Goal: Task Accomplishment & Management: Manage account settings

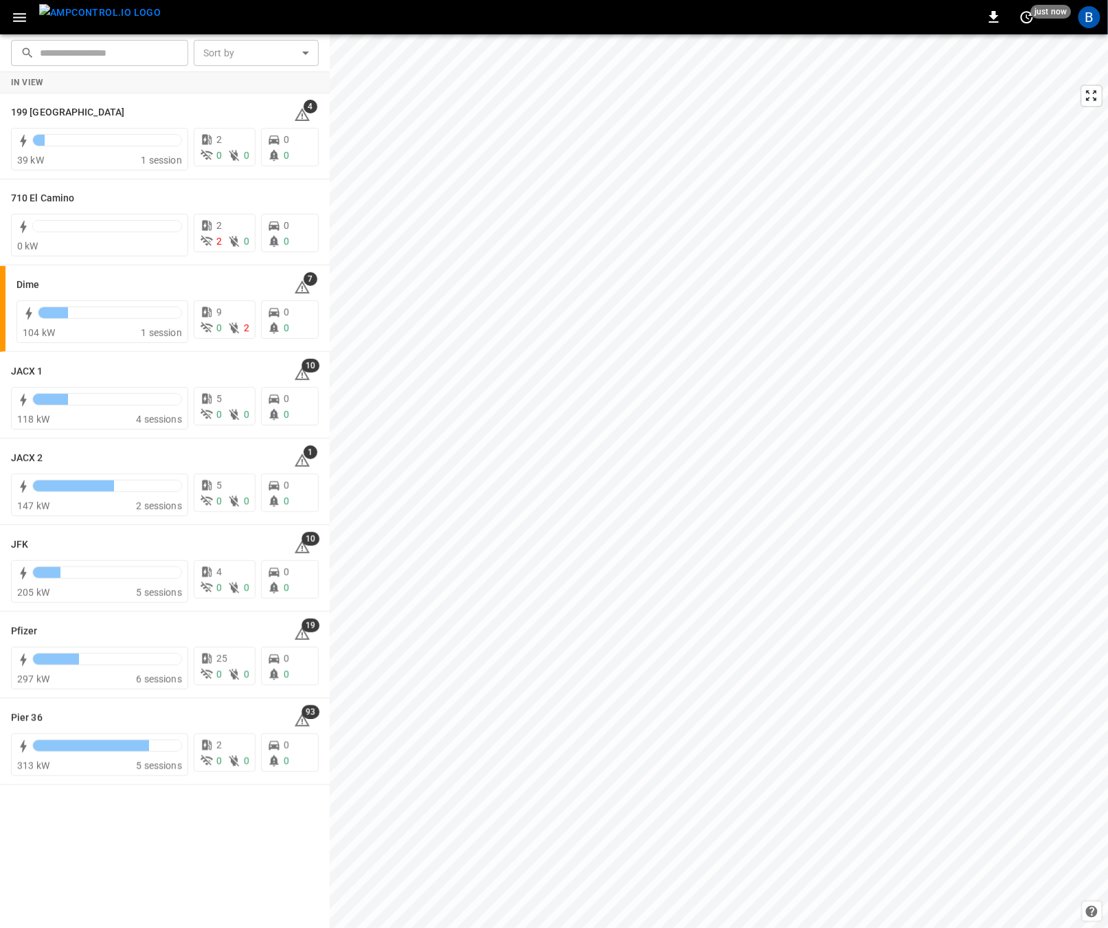
click at [1083, 27] on div "B" at bounding box center [1090, 17] width 26 height 26
click at [1090, 19] on div "B" at bounding box center [1090, 17] width 22 height 22
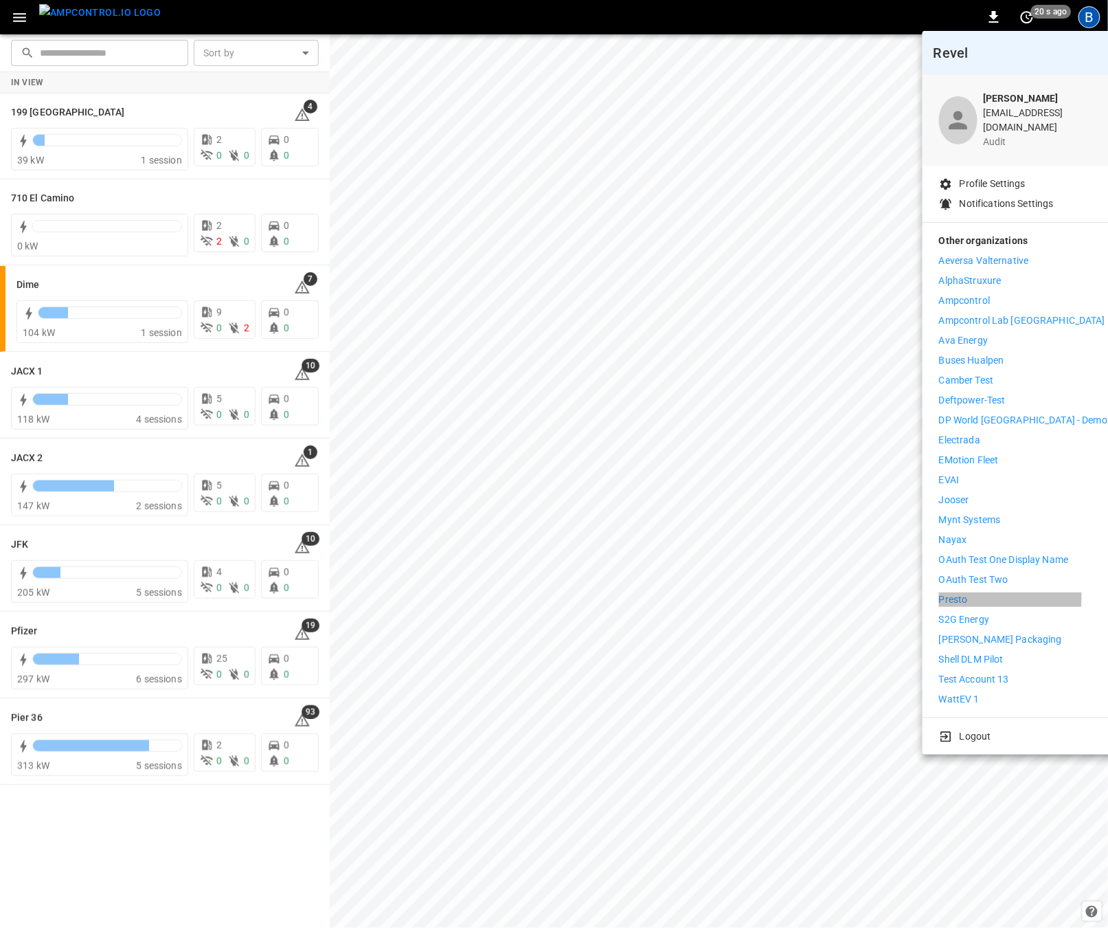
click at [974, 592] on li "Presto" at bounding box center [1023, 599] width 168 height 14
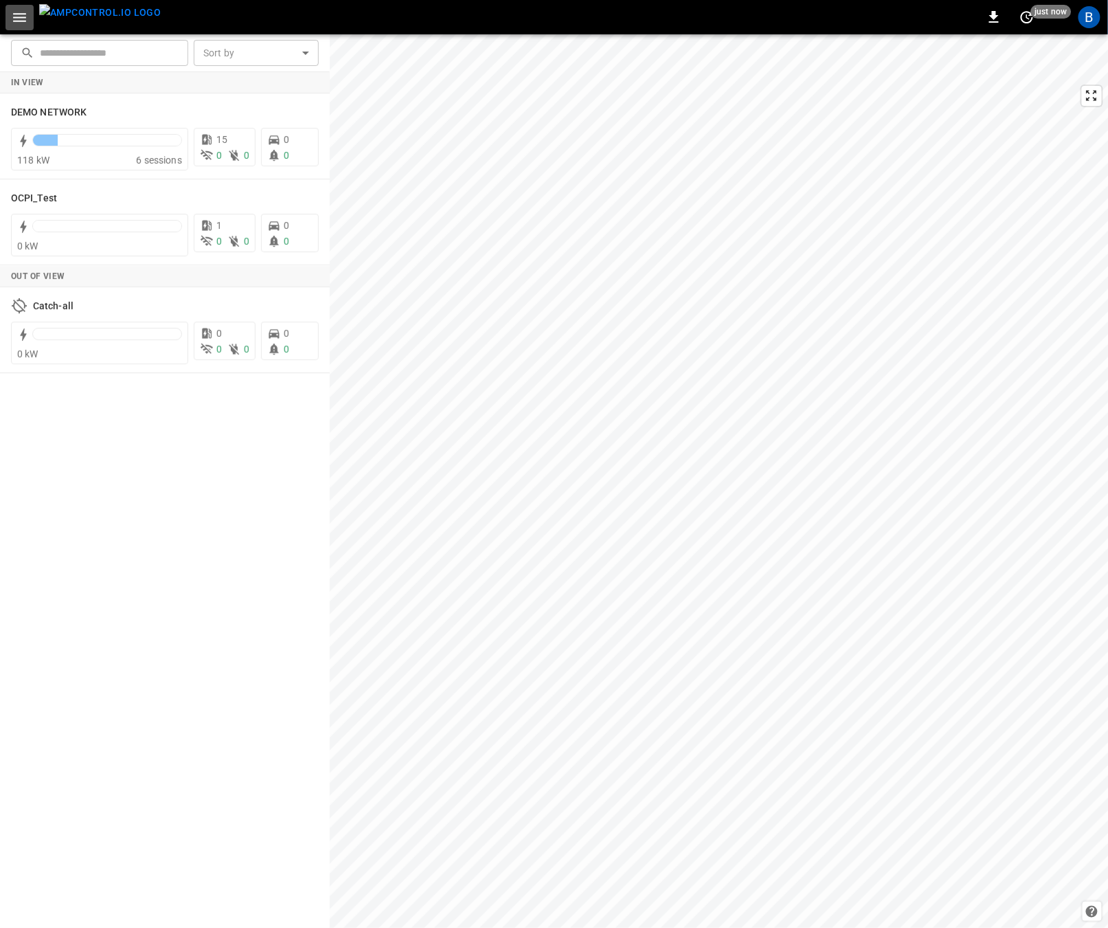
click at [11, 25] on icon "button" at bounding box center [19, 17] width 17 height 17
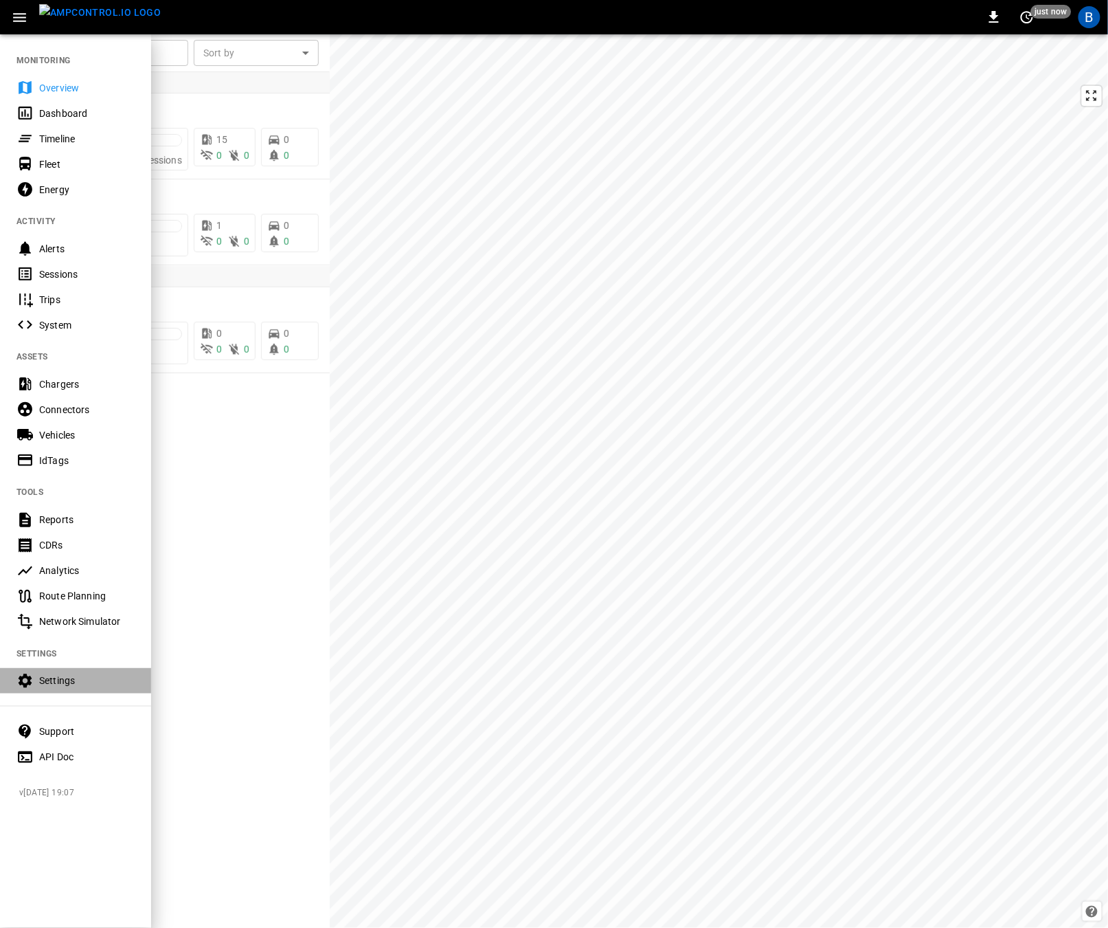
click at [81, 683] on div "Settings" at bounding box center [86, 680] width 95 height 14
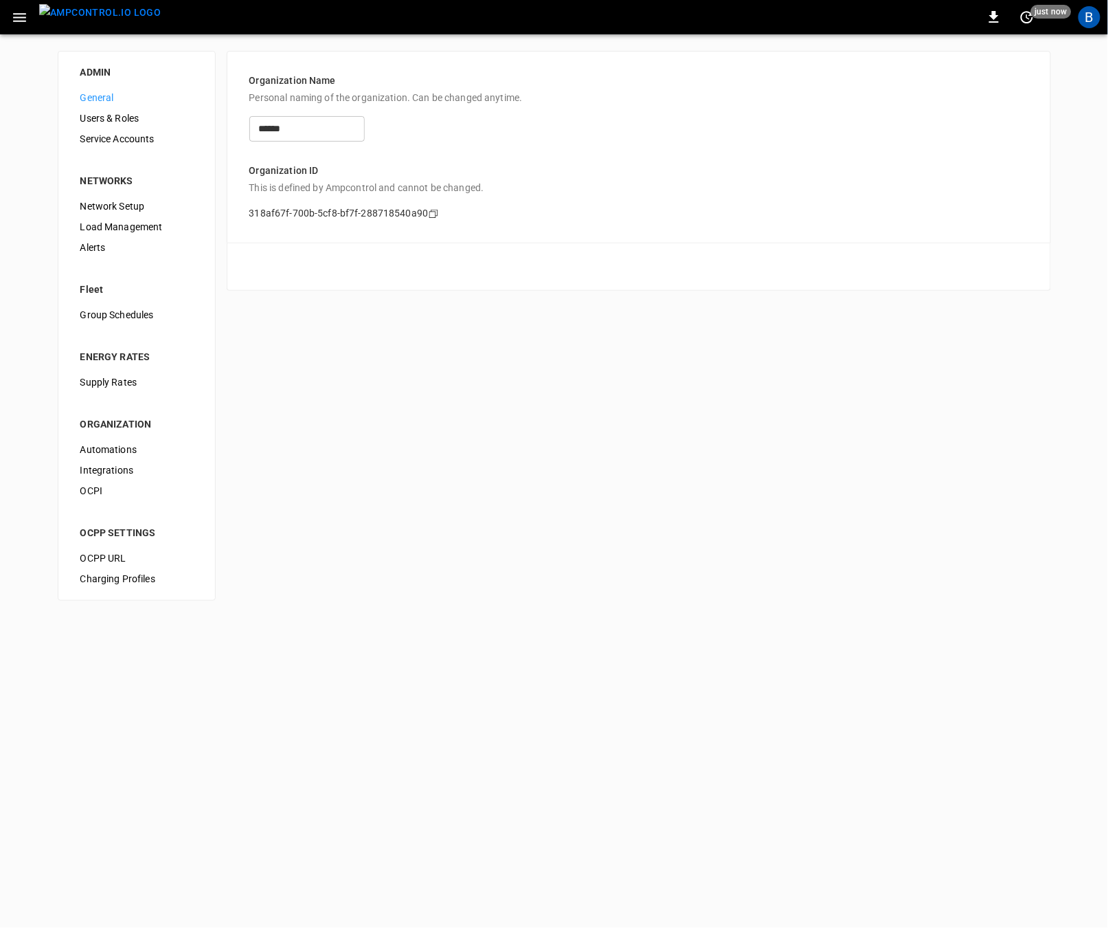
click at [128, 494] on span "OCPI" at bounding box center [136, 491] width 113 height 14
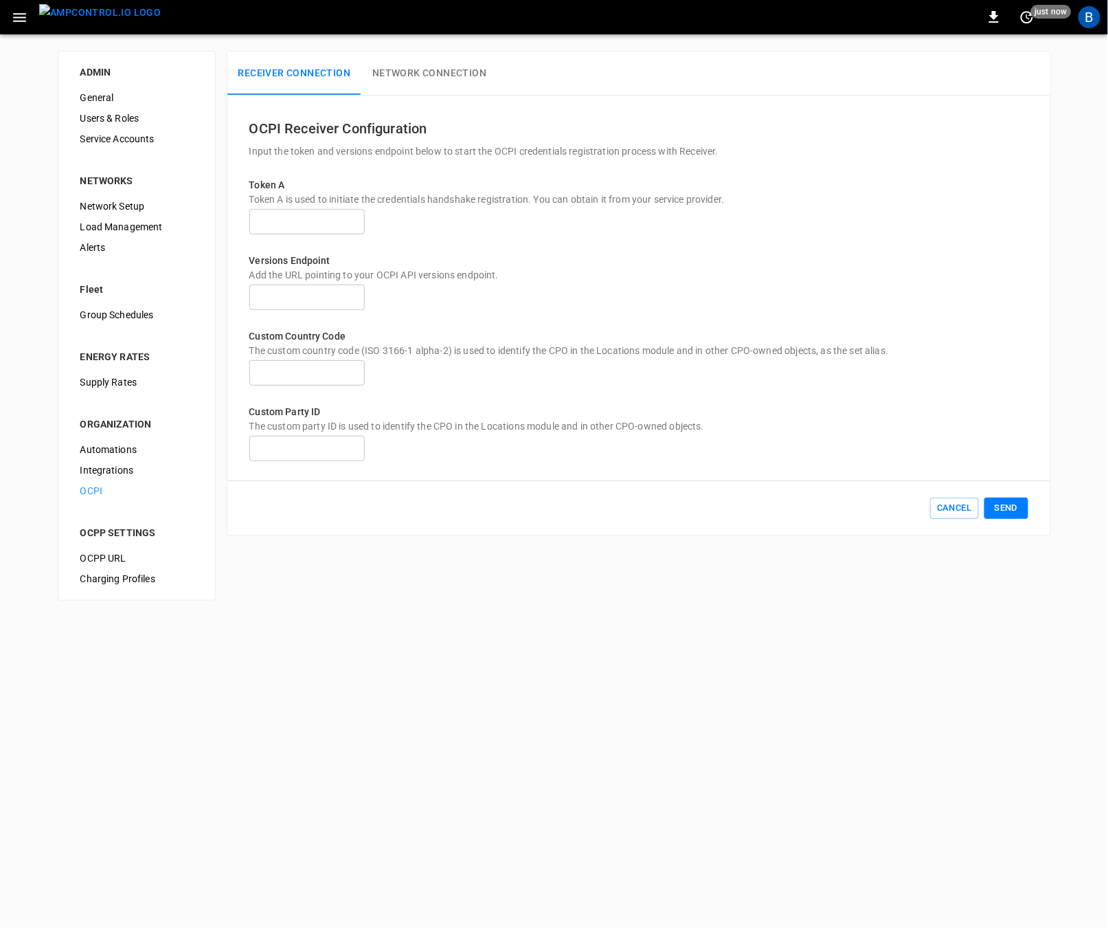
type input "**********"
type input "**"
type input "***"
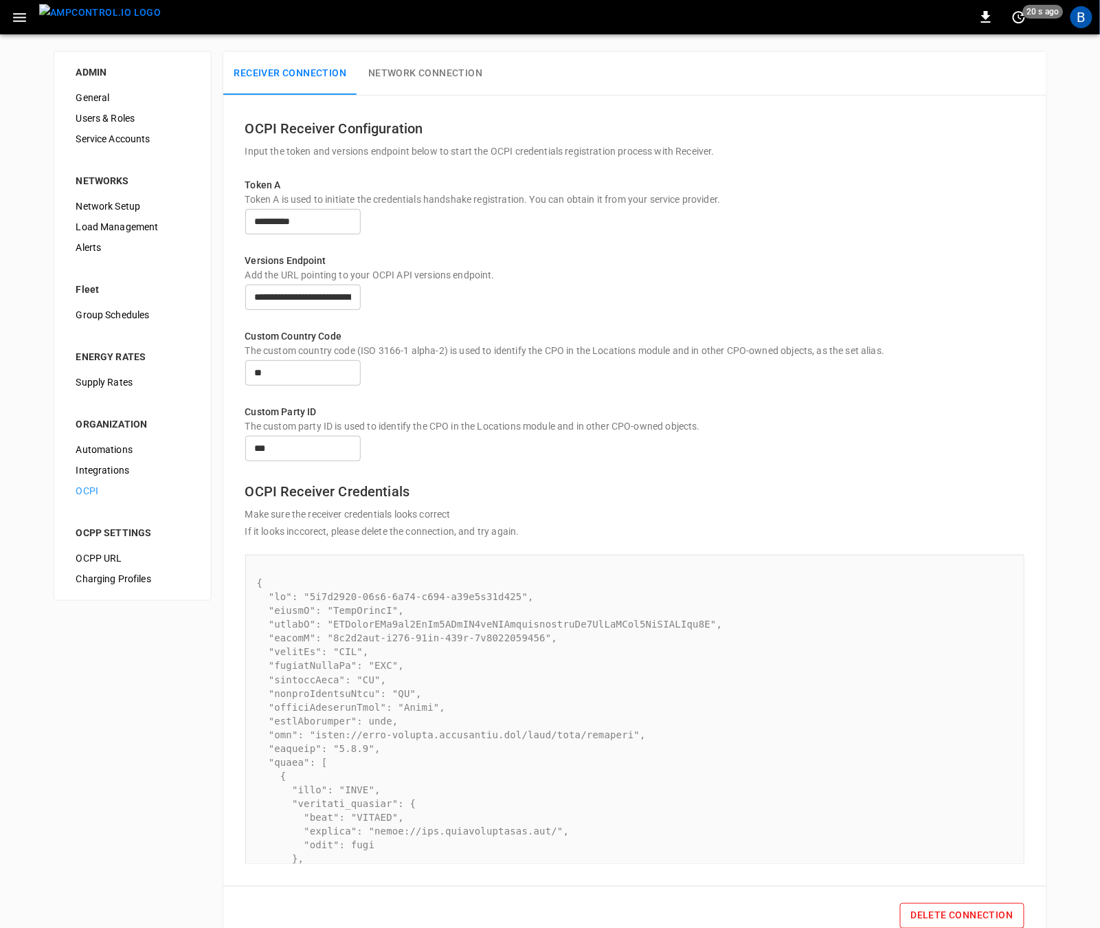
click at [260, 502] on h6 "OCPI Receiver Credentials" at bounding box center [634, 491] width 779 height 22
drag, startPoint x: 260, startPoint y: 530, endPoint x: 363, endPoint y: 535, distance: 102.5
click at [363, 502] on h6 "OCPI Receiver Credentials" at bounding box center [634, 491] width 779 height 22
copy h6 "OCPI Receiver Credentials"
click at [750, 433] on div "The custom party ID is used to identify the CPO in the Locations module and in …" at bounding box center [634, 426] width 779 height 14
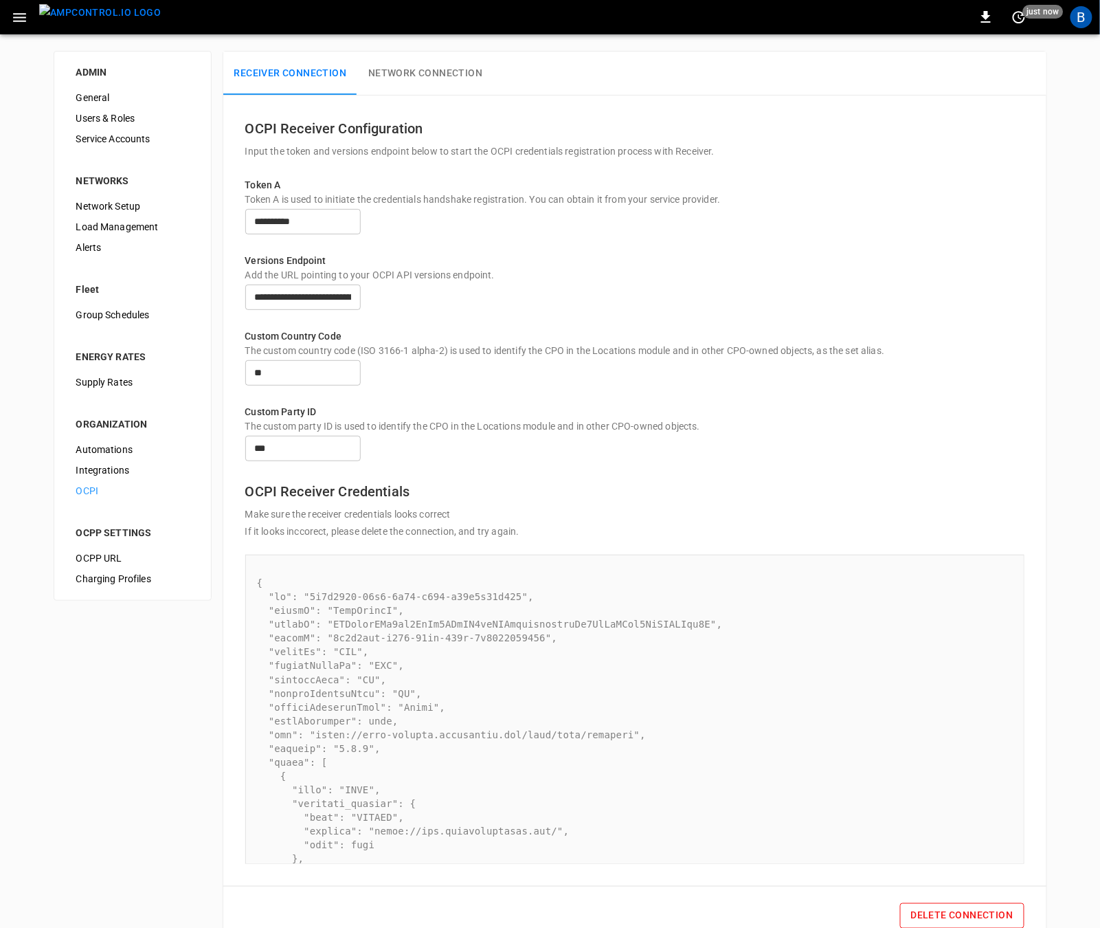
click at [812, 419] on p "Custom Party ID" at bounding box center [634, 412] width 779 height 14
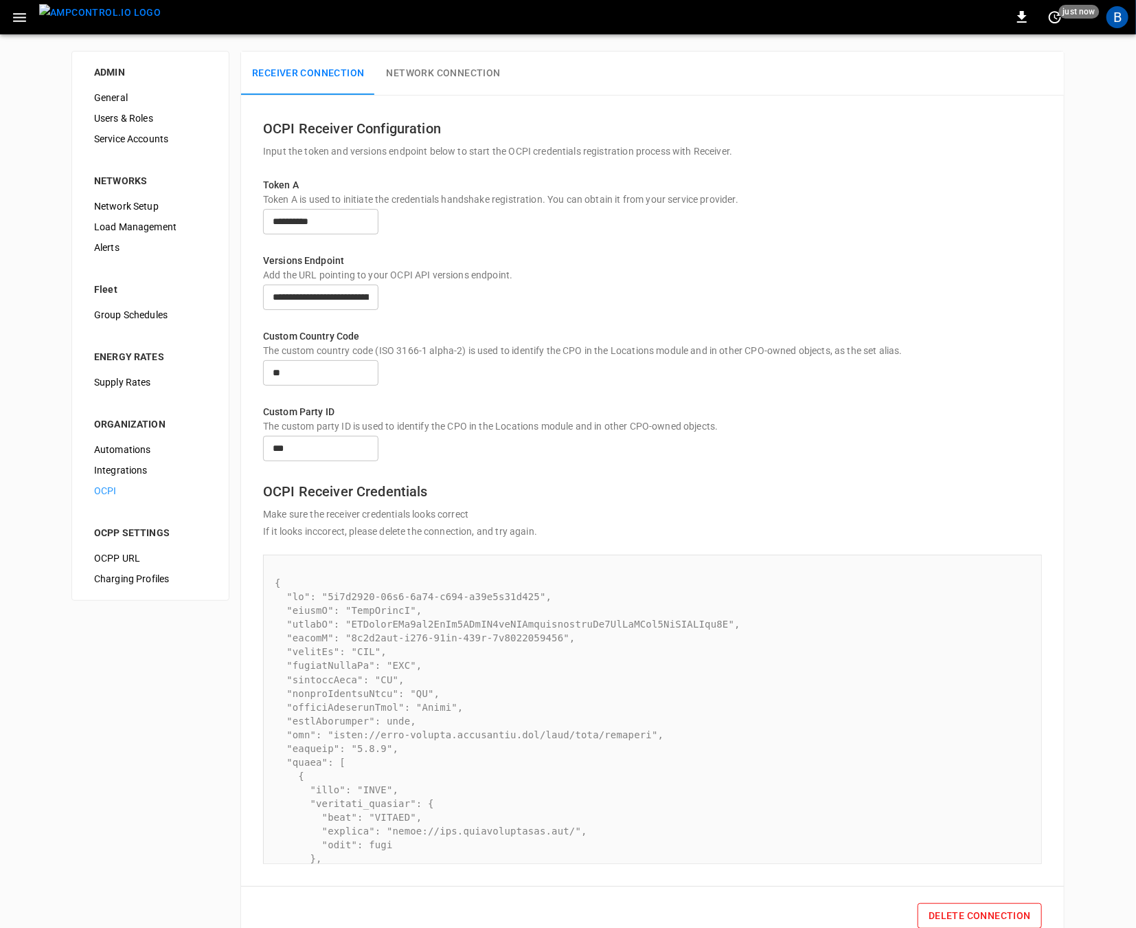
click at [849, 236] on div "**********" at bounding box center [652, 221] width 779 height 31
copy pre "MHTqpoqFCq4sh4UjPi4EZtTH3inLGCbmjwsbojherAm6MdUvLCva2UqXMUHSfx2Y"
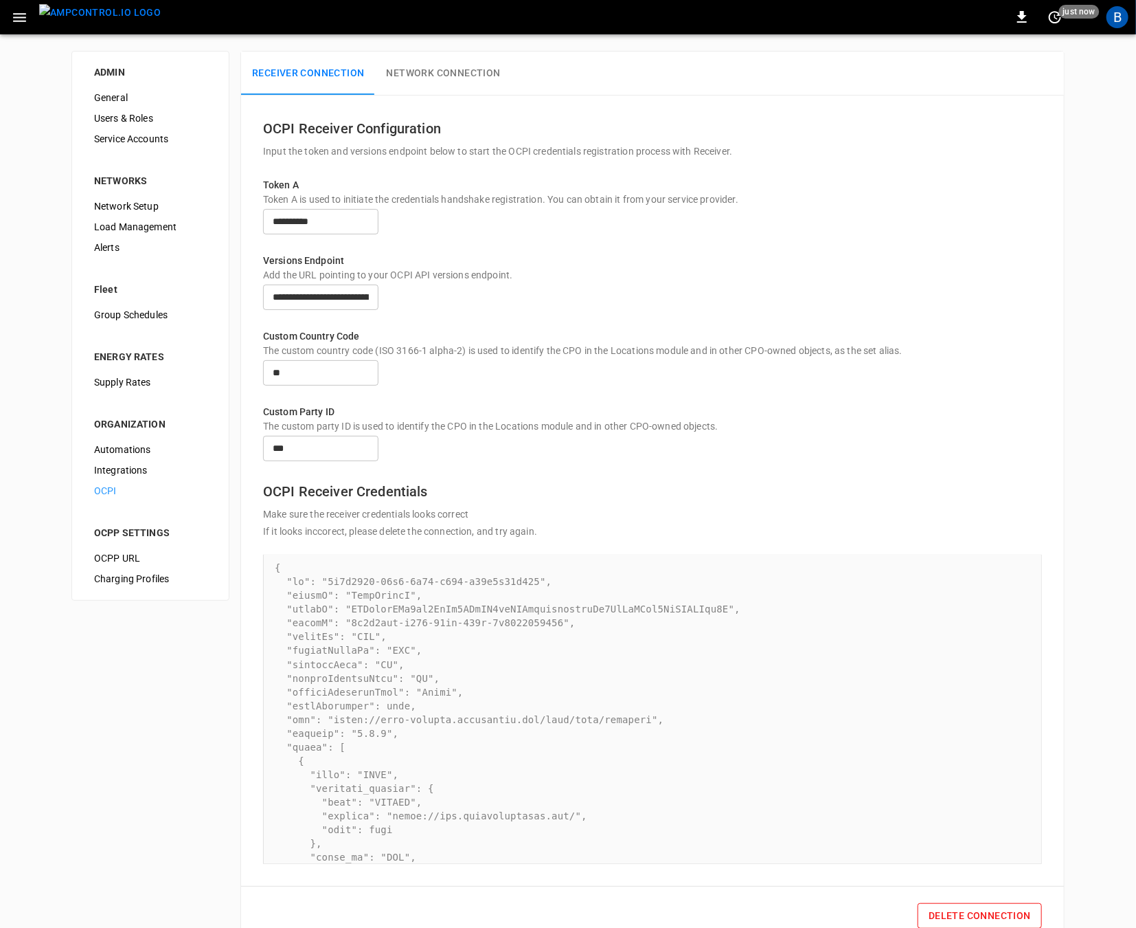
scroll to position [14, 0]
click at [277, 502] on h6 "OCPI Receiver Credentials" at bounding box center [652, 491] width 779 height 22
drag, startPoint x: 277, startPoint y: 535, endPoint x: 403, endPoint y: 542, distance: 126.6
click at [403, 502] on h6 "OCPI Receiver Credentials" at bounding box center [652, 491] width 779 height 22
copy h6 "OCPI Receiver Credentials"
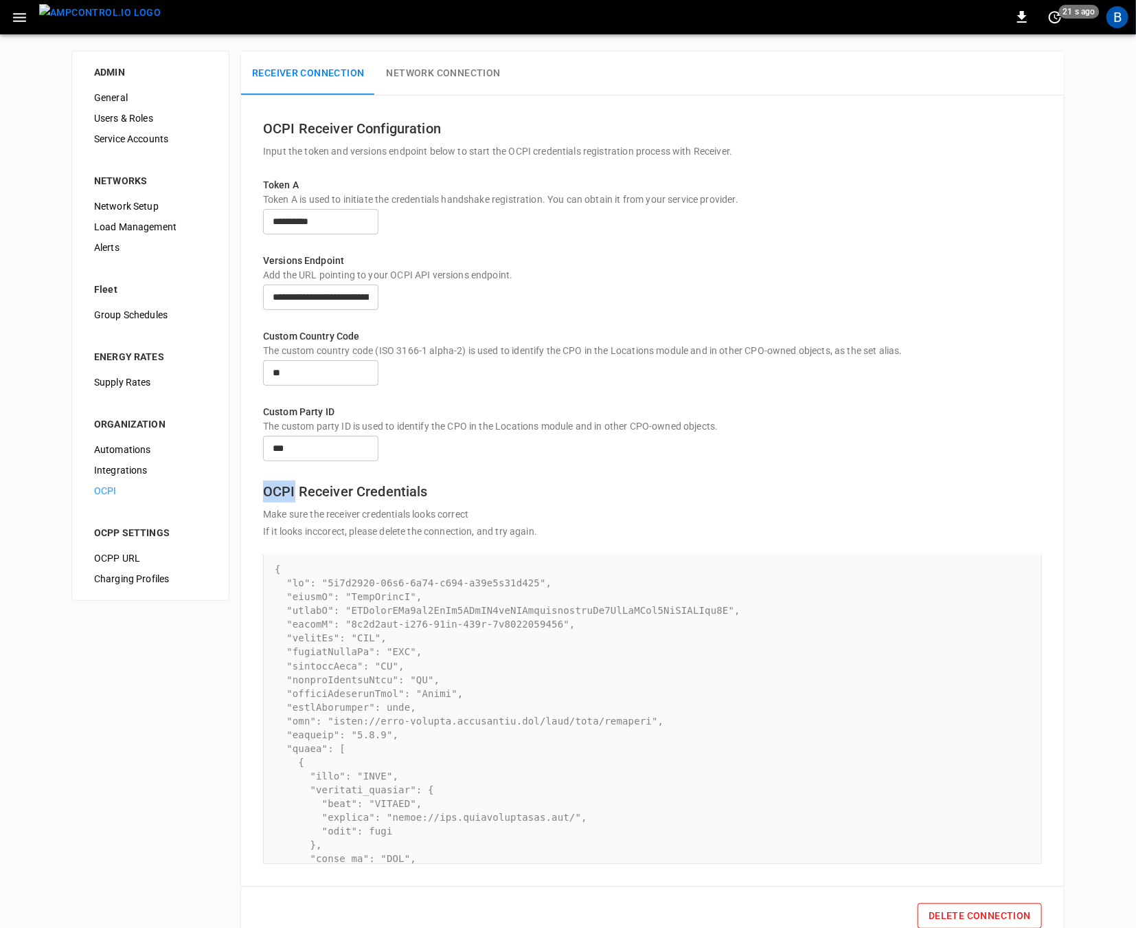
drag, startPoint x: 583, startPoint y: 515, endPoint x: 641, endPoint y: 505, distance: 58.5
click at [583, 515] on div "OCPI Receiver Credentials Make sure the receiver credentials looks correct If i…" at bounding box center [652, 664] width 779 height 400
click at [838, 419] on p "Custom Party ID" at bounding box center [652, 412] width 779 height 14
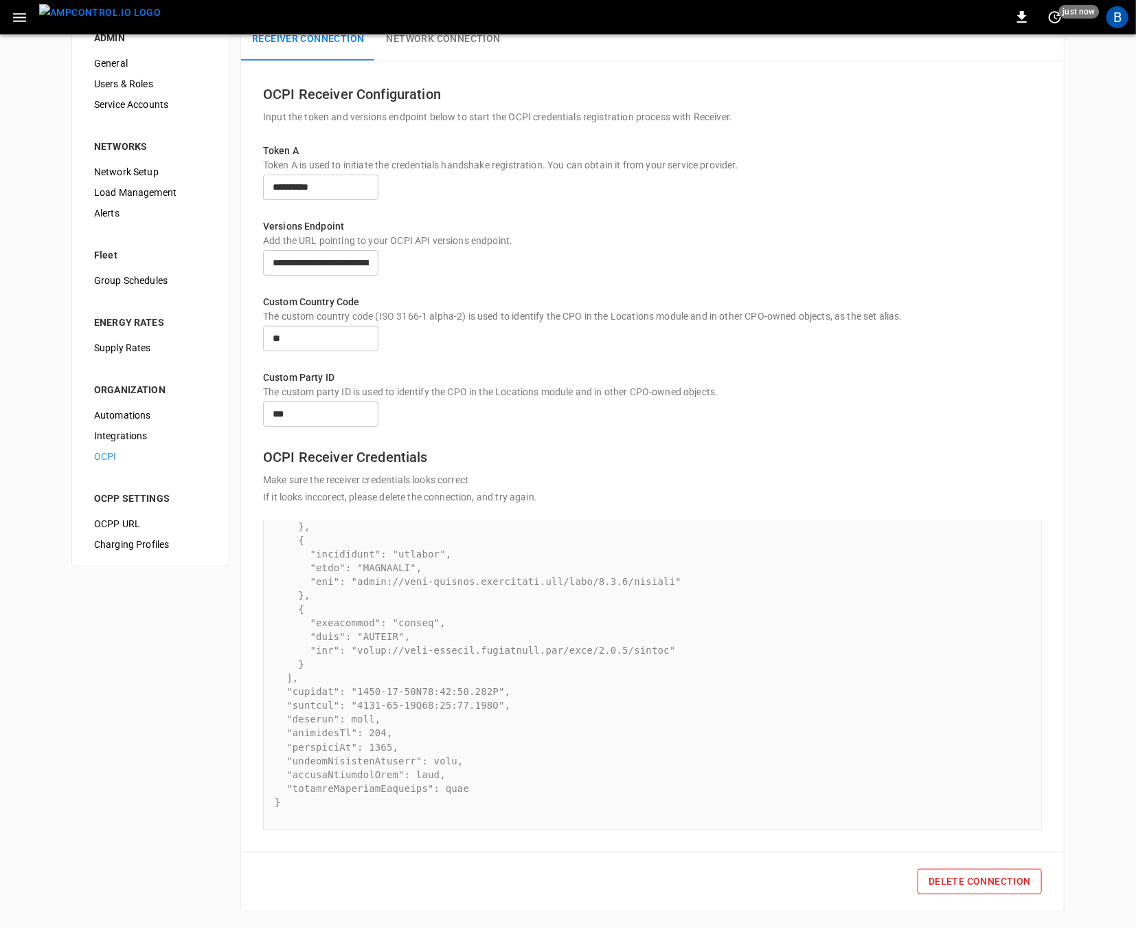
scroll to position [0, 0]
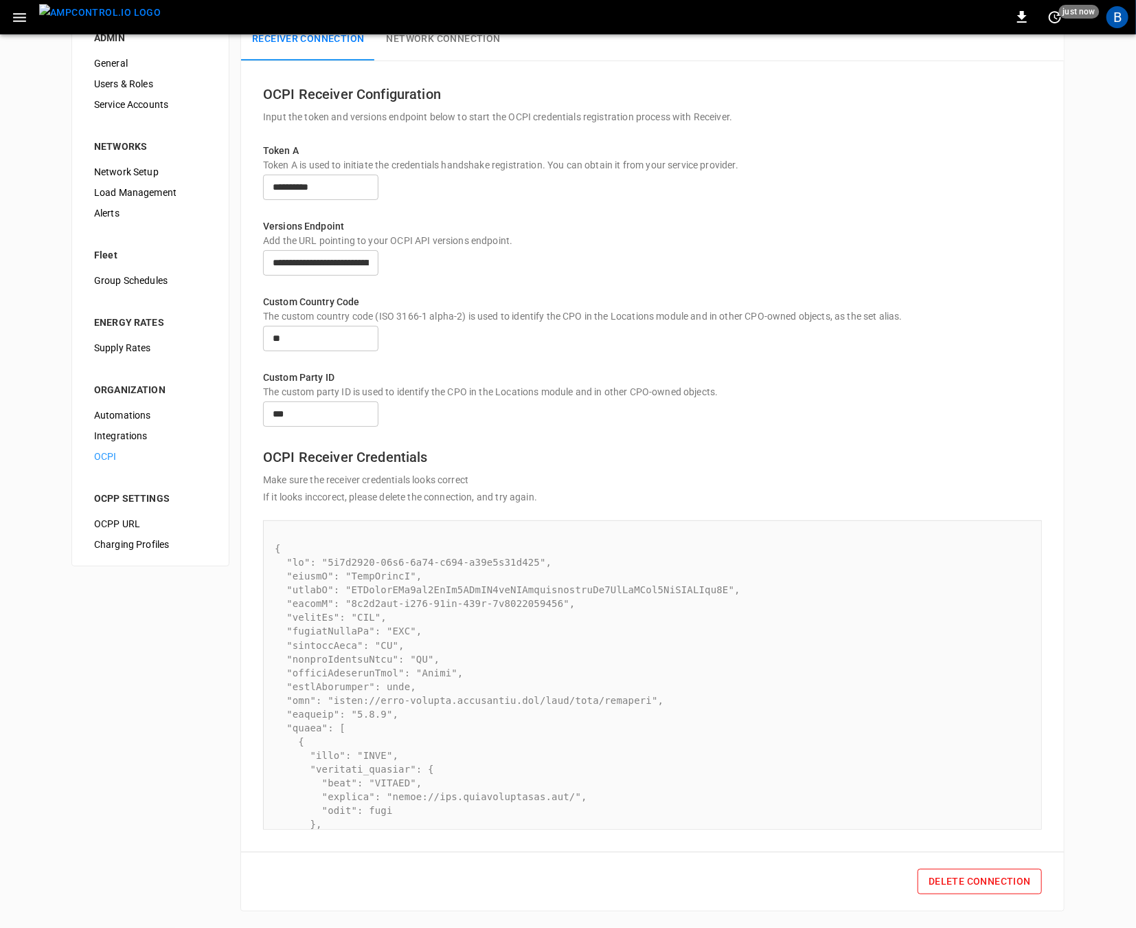
click at [1017, 400] on div "*** ​" at bounding box center [652, 413] width 779 height 31
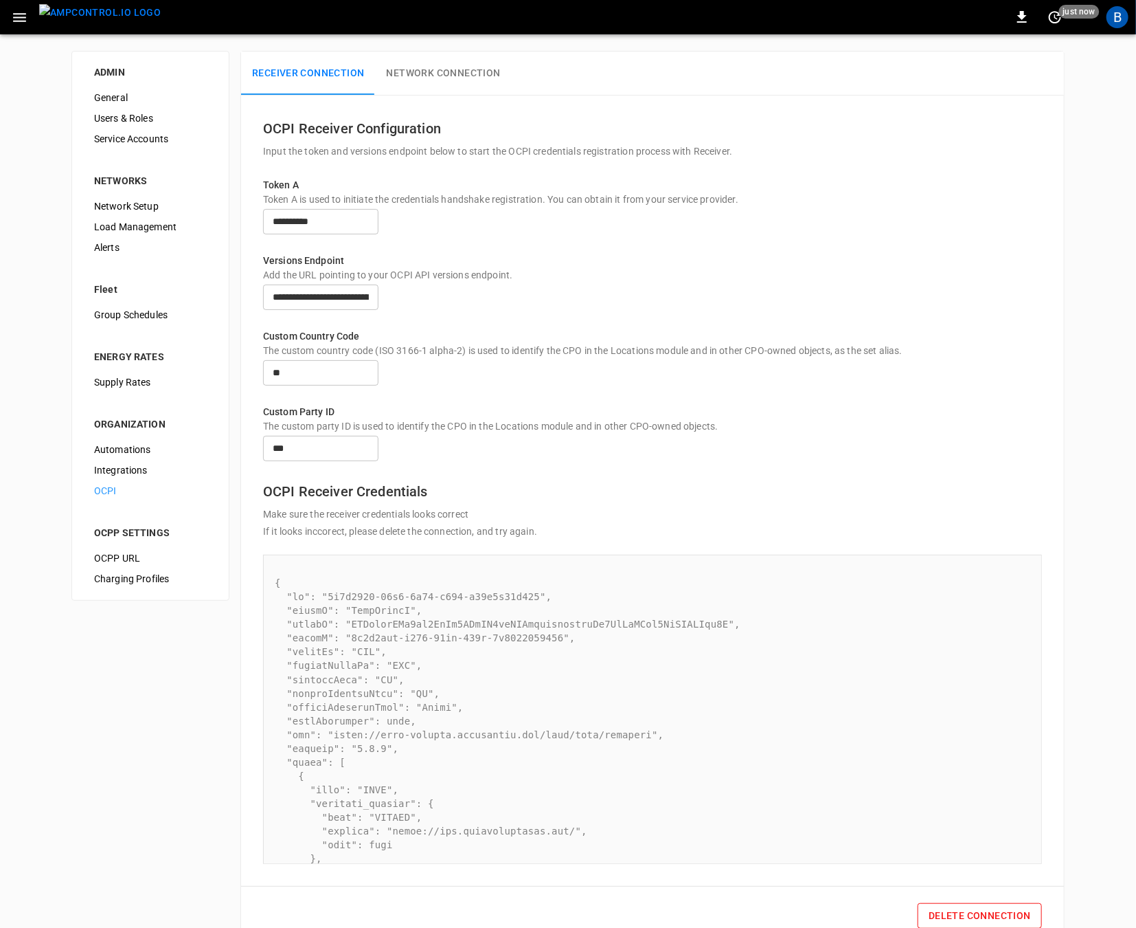
click at [909, 357] on div "The custom country code (ISO 3166-1 alpha-2) is used to identify the CPO in the…" at bounding box center [652, 351] width 779 height 14
click at [902, 296] on div "**********" at bounding box center [652, 297] width 779 height 31
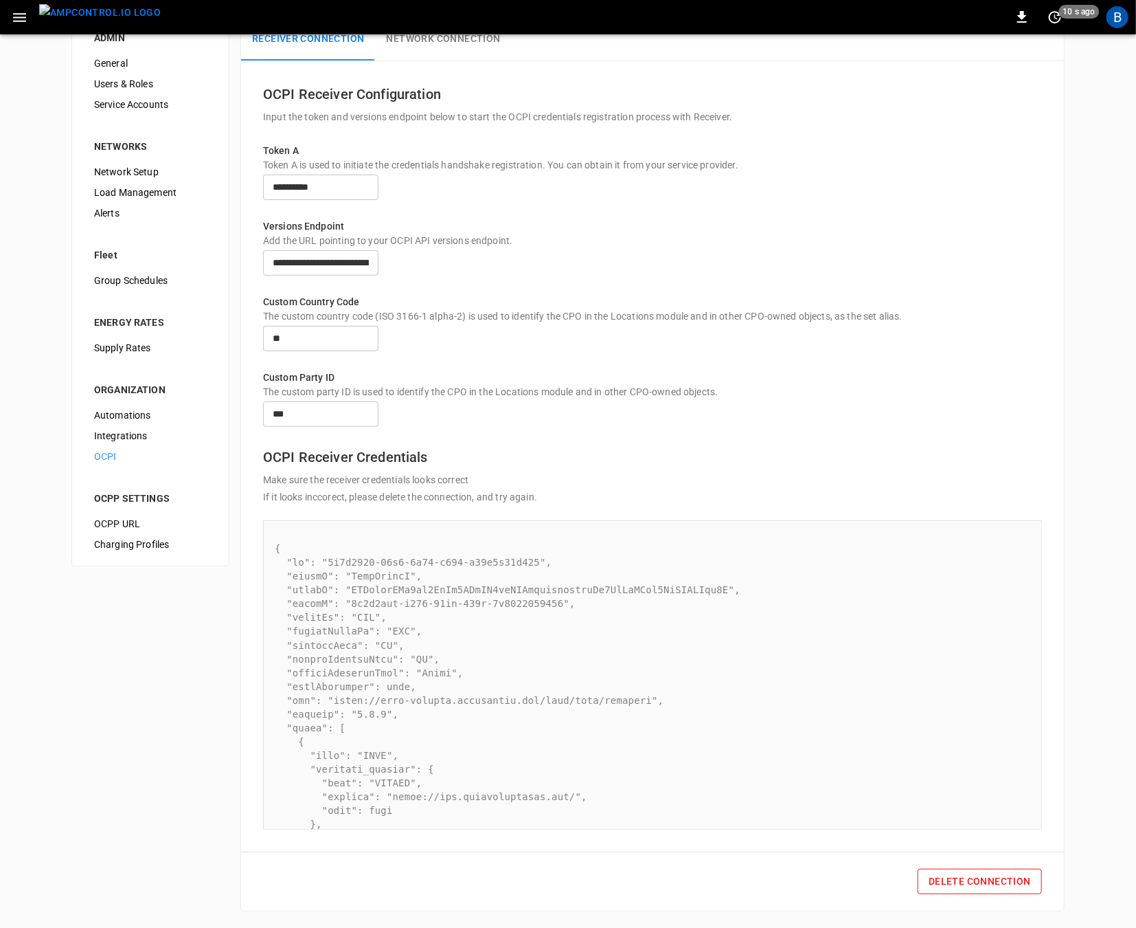
click at [789, 370] on p "Custom Party ID" at bounding box center [652, 377] width 779 height 14
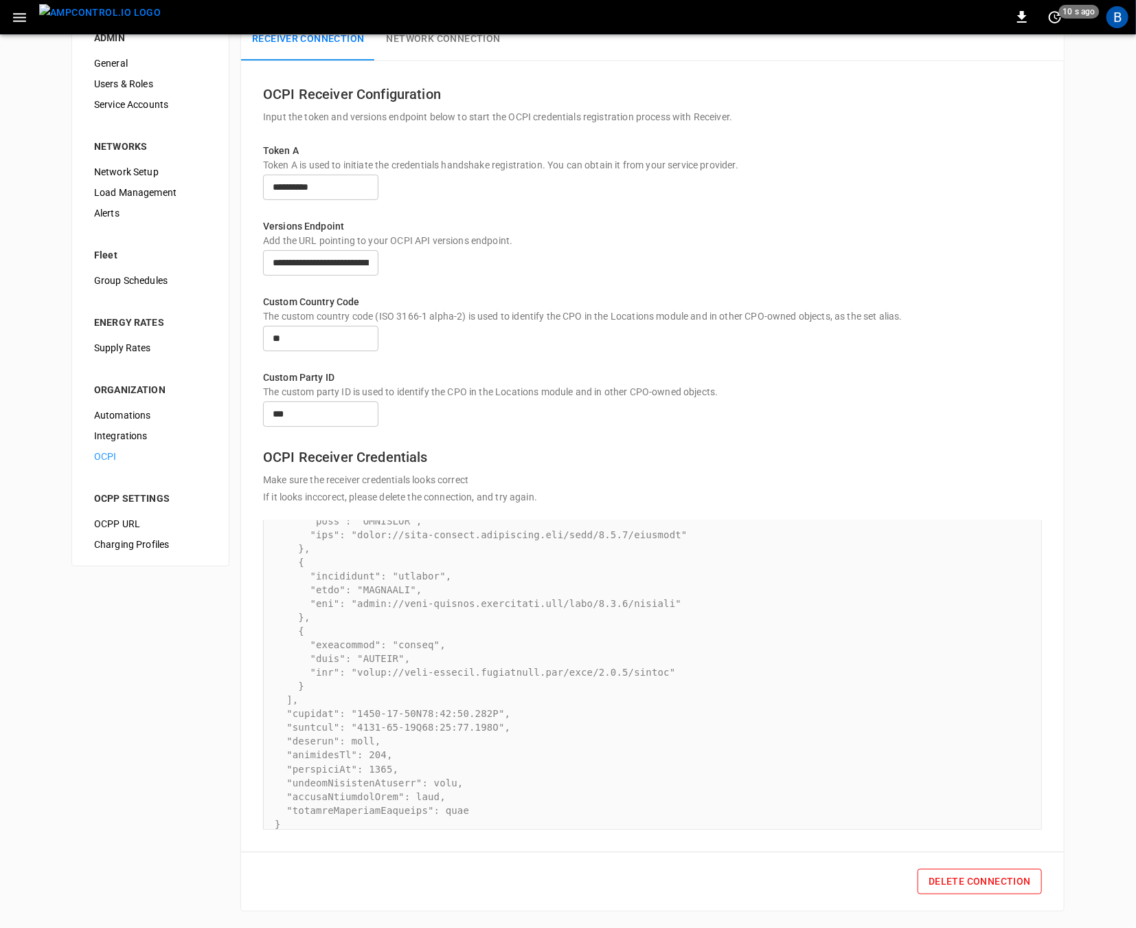
scroll to position [786, 0]
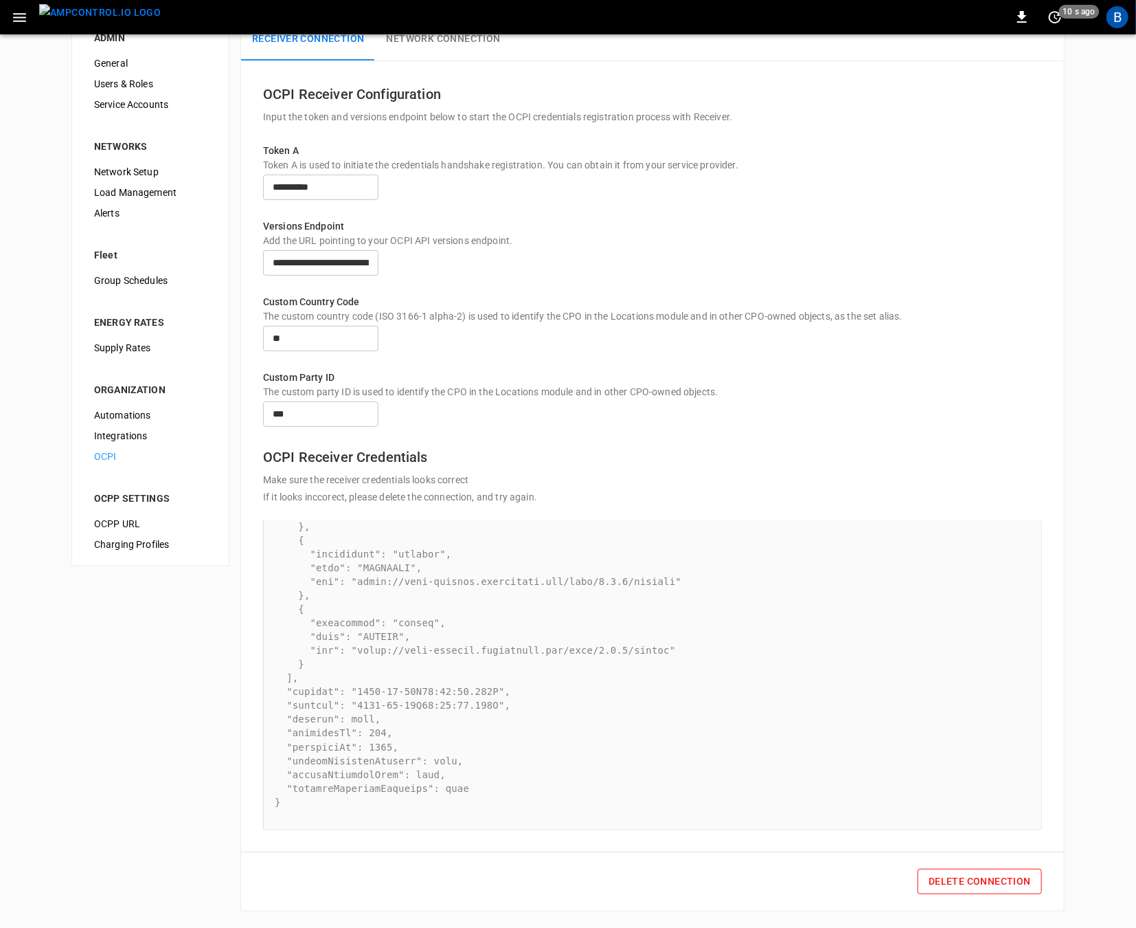
click at [778, 396] on div "The custom party ID is used to identify the CPO in the Locations module and in …" at bounding box center [652, 392] width 779 height 14
click at [823, 234] on p "Add the URL pointing to your OCPI API versions endpoint." at bounding box center [652, 241] width 779 height 14
